Goal: Information Seeking & Learning: Learn about a topic

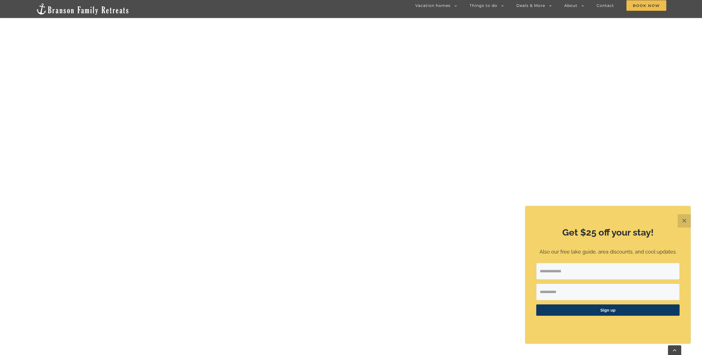
scroll to position [2546, 0]
click at [0, 0] on img "4 to 5 bedrooms" at bounding box center [0, 0] width 0 height 0
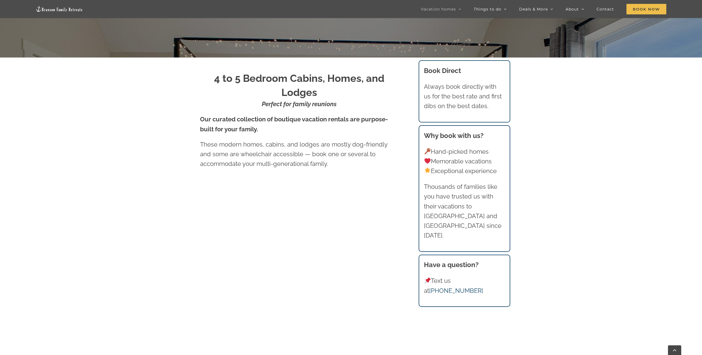
scroll to position [452, 0]
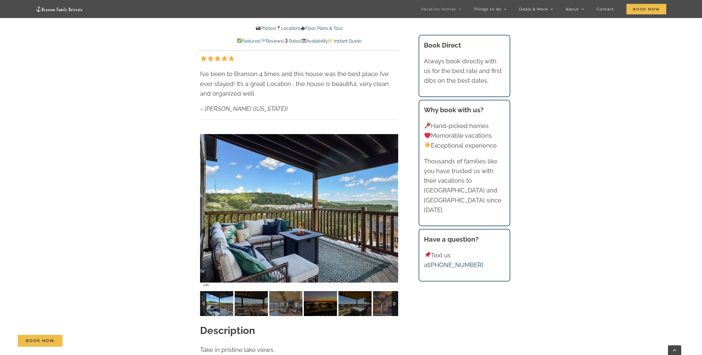
scroll to position [470, 0]
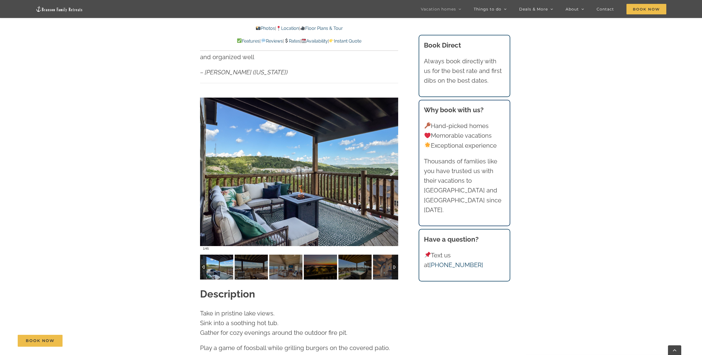
click at [391, 160] on div at bounding box center [386, 172] width 17 height 34
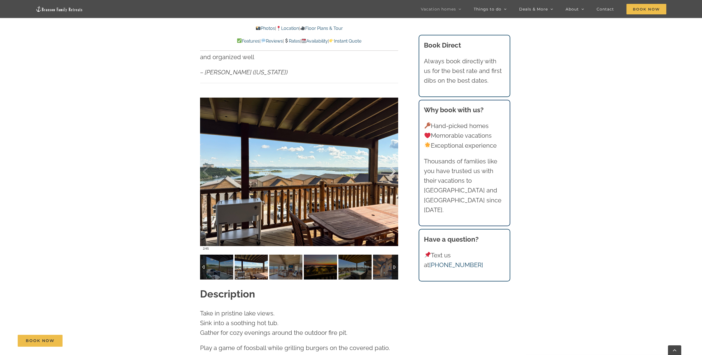
click at [391, 160] on div at bounding box center [386, 172] width 17 height 34
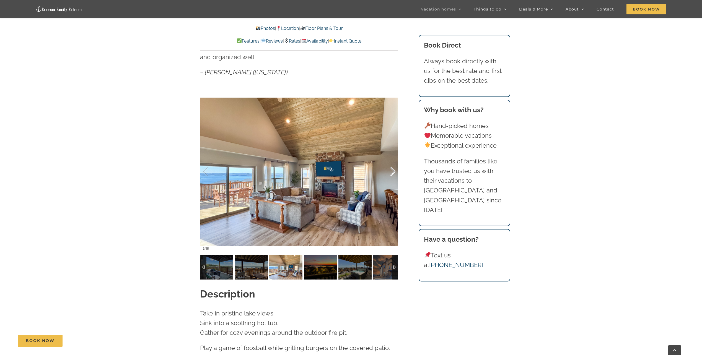
click at [391, 160] on div at bounding box center [386, 172] width 17 height 34
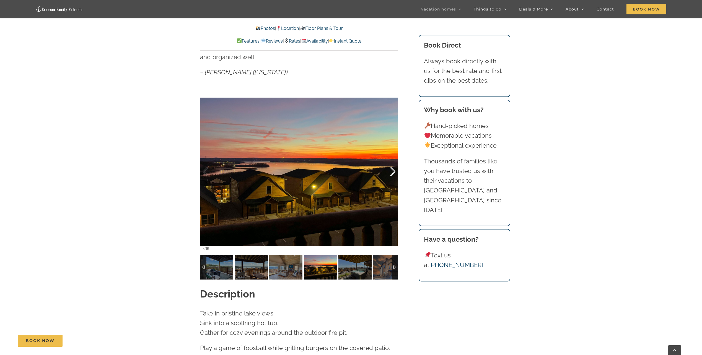
click at [391, 160] on div at bounding box center [386, 172] width 17 height 34
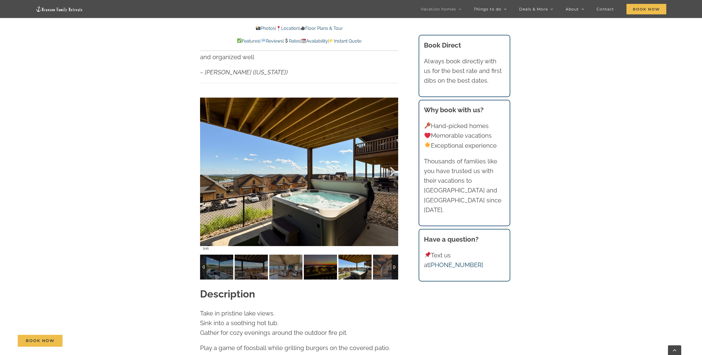
click at [391, 160] on div at bounding box center [386, 172] width 17 height 34
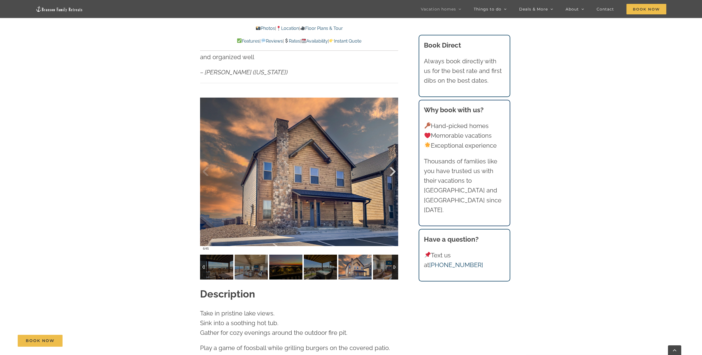
click at [391, 160] on div at bounding box center [386, 172] width 17 height 34
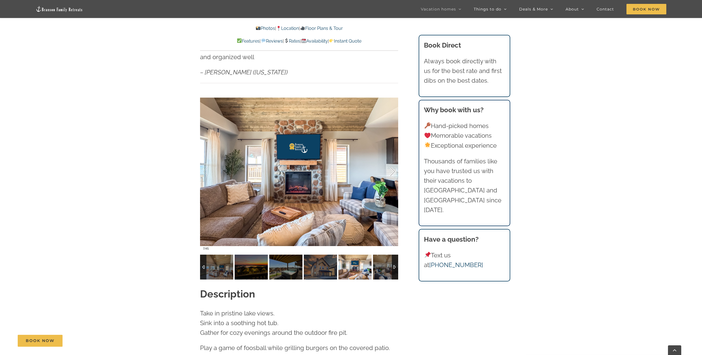
click at [391, 160] on div at bounding box center [386, 172] width 17 height 34
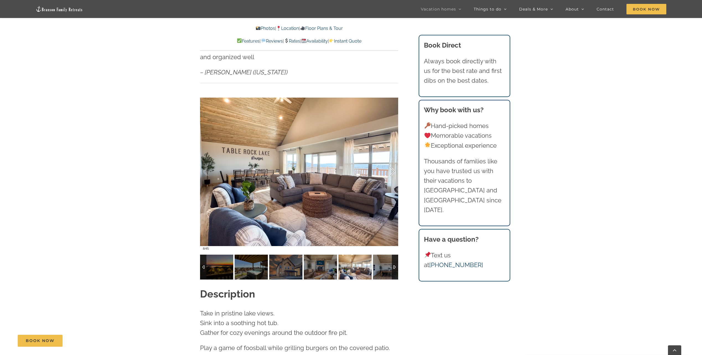
click at [391, 160] on div at bounding box center [386, 172] width 17 height 34
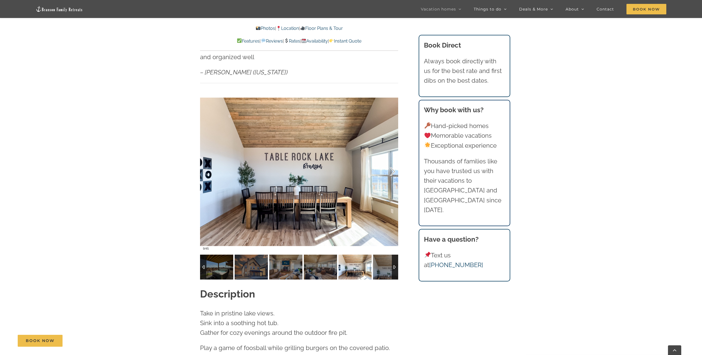
click at [391, 160] on div at bounding box center [386, 172] width 17 height 34
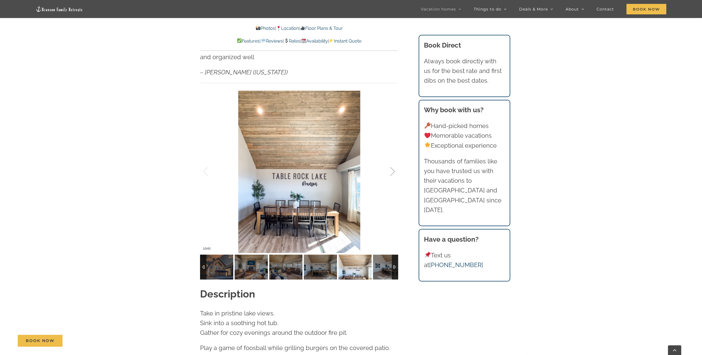
click at [391, 160] on div at bounding box center [386, 172] width 17 height 34
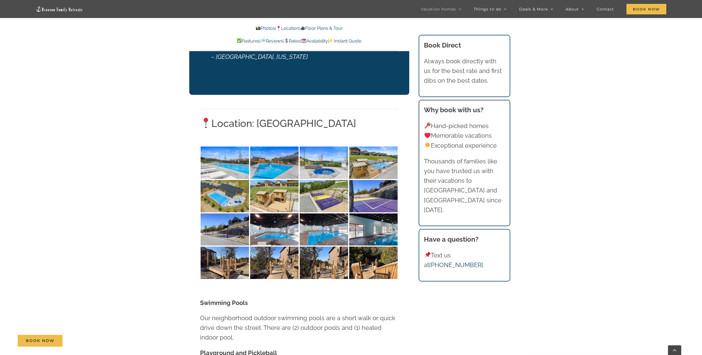
scroll to position [1190, 0]
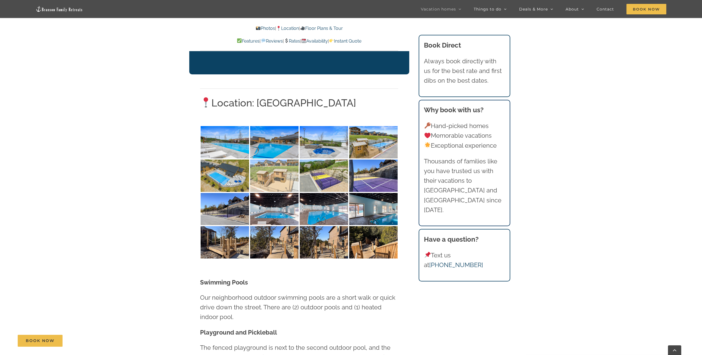
click at [276, 160] on img at bounding box center [274, 176] width 48 height 32
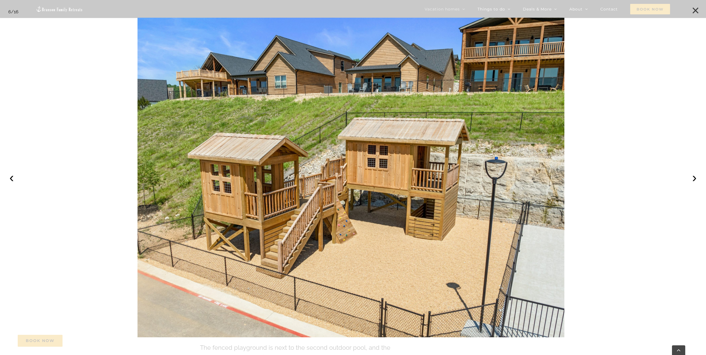
click at [699, 7] on button "×" at bounding box center [696, 10] width 12 height 12
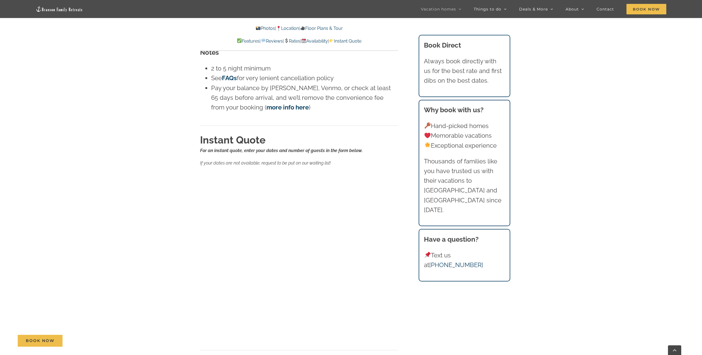
scroll to position [3541, 0]
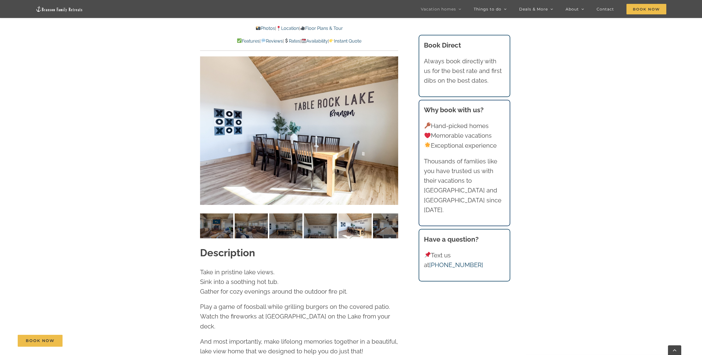
scroll to position [496, 0]
